Goal: Navigation & Orientation: Go to known website

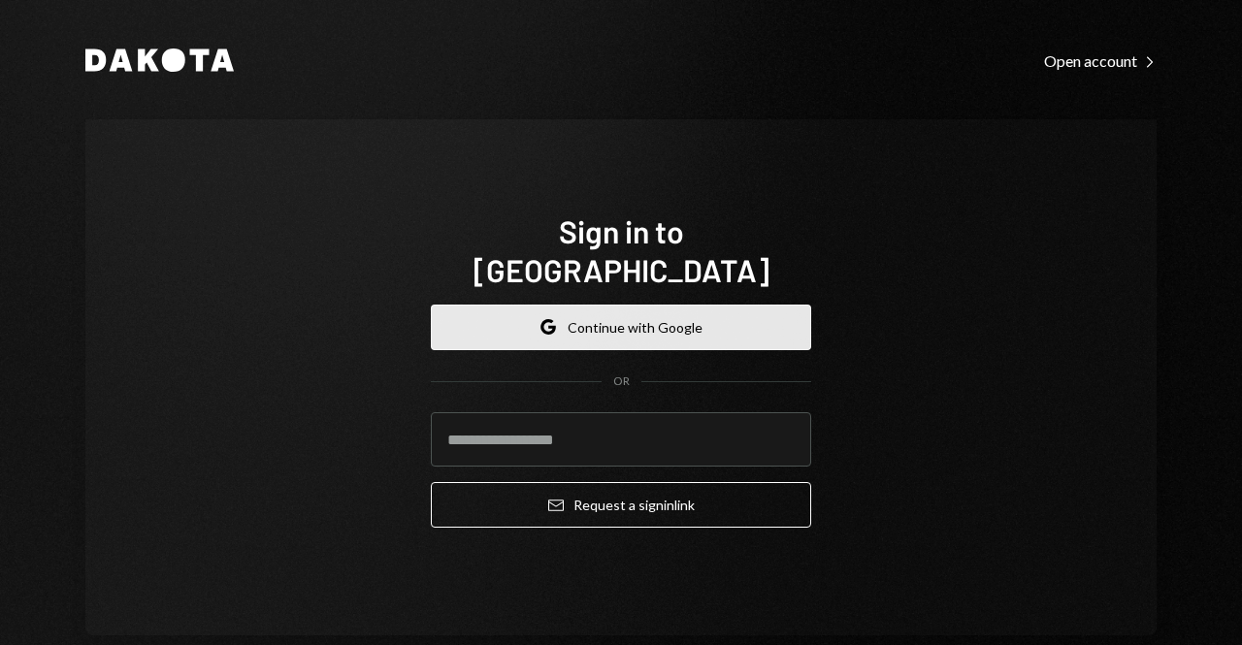
click at [619, 311] on button "Google Continue with Google" at bounding box center [621, 328] width 380 height 46
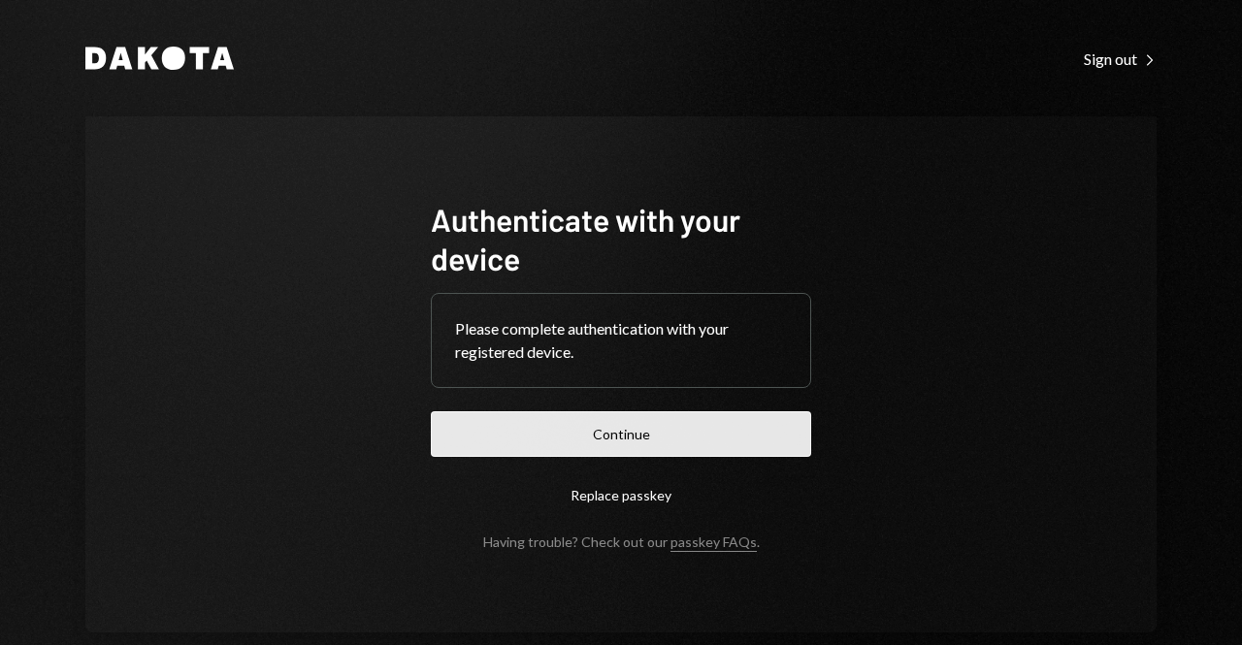
click at [607, 427] on button "Continue" at bounding box center [621, 434] width 380 height 46
